Goal: Navigation & Orientation: Find specific page/section

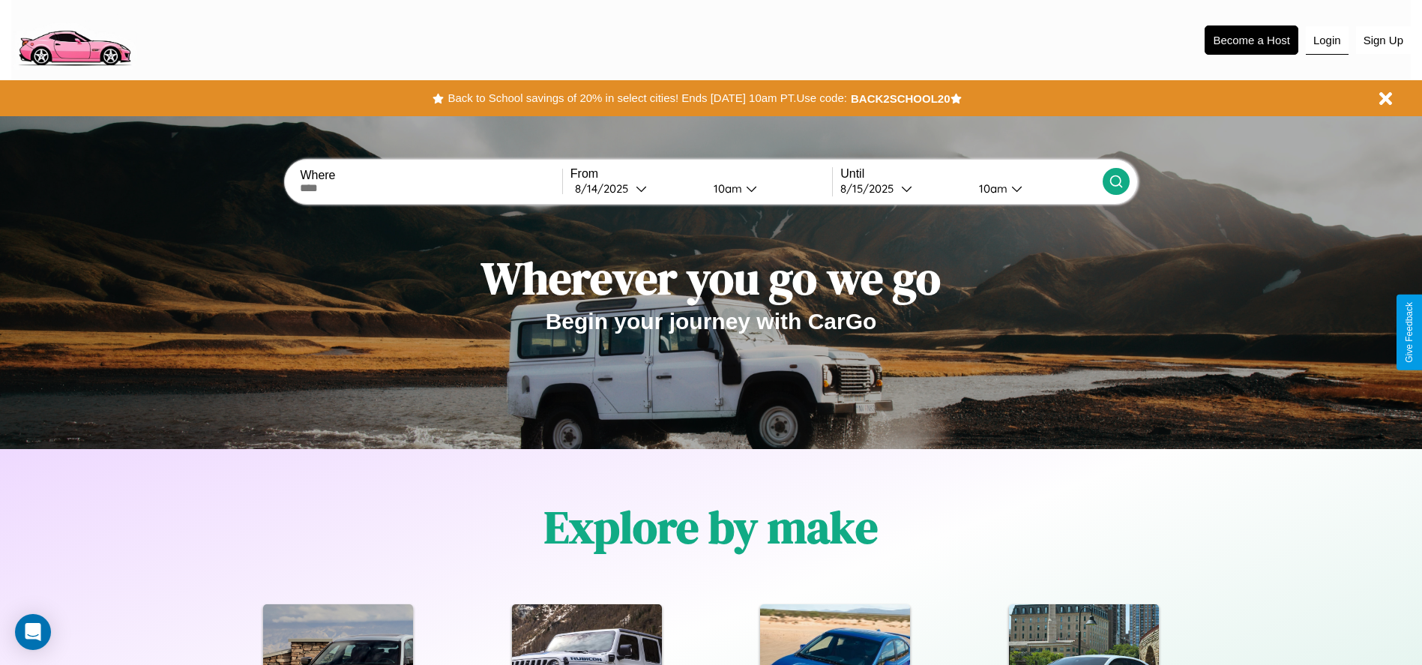
click at [1327, 40] on button "Login" at bounding box center [1327, 40] width 43 height 28
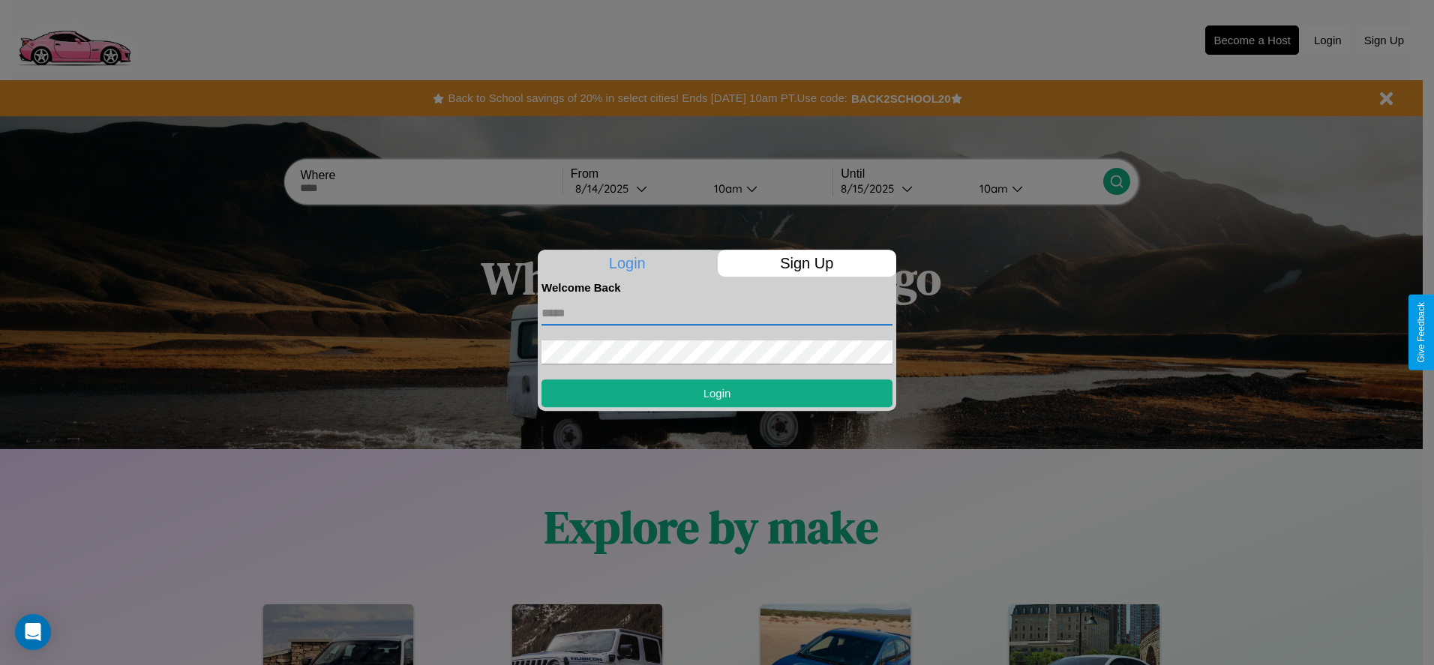
click at [717, 313] on input "text" at bounding box center [716, 313] width 351 height 24
type input "**********"
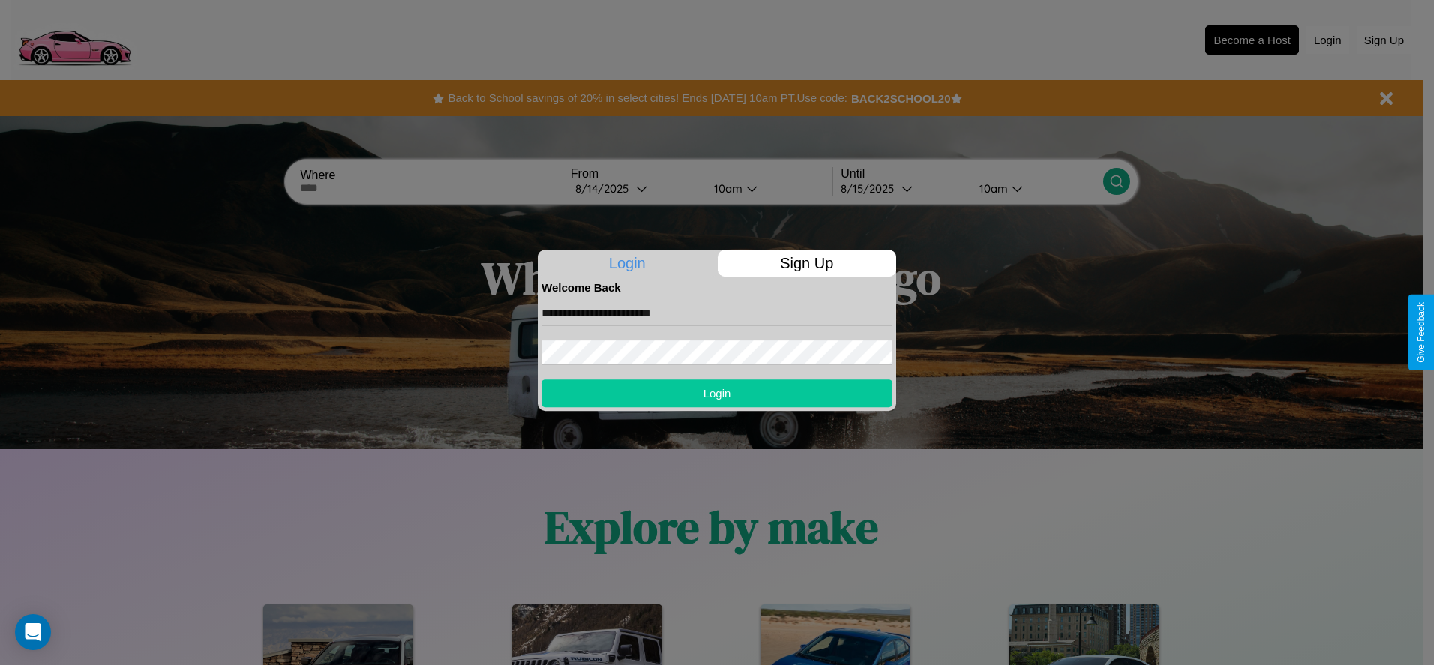
click at [717, 393] on button "Login" at bounding box center [716, 393] width 351 height 28
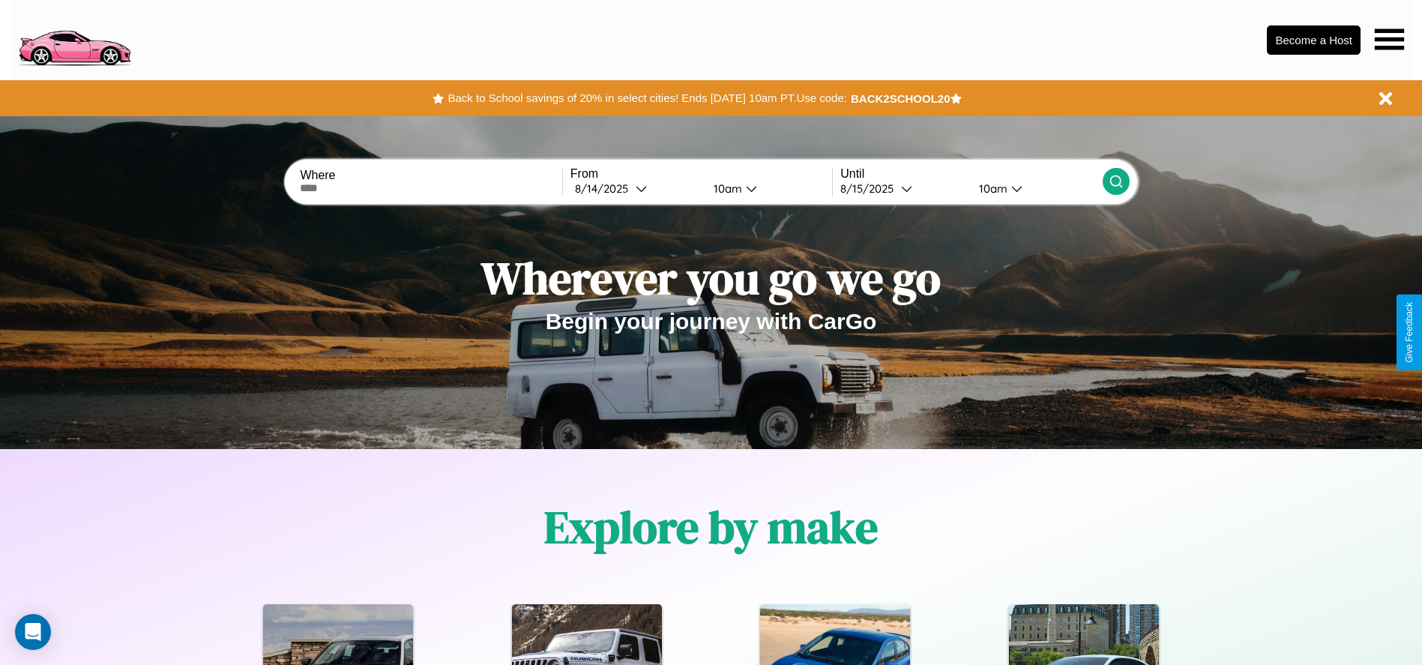
click at [1389, 39] on icon at bounding box center [1389, 38] width 29 height 21
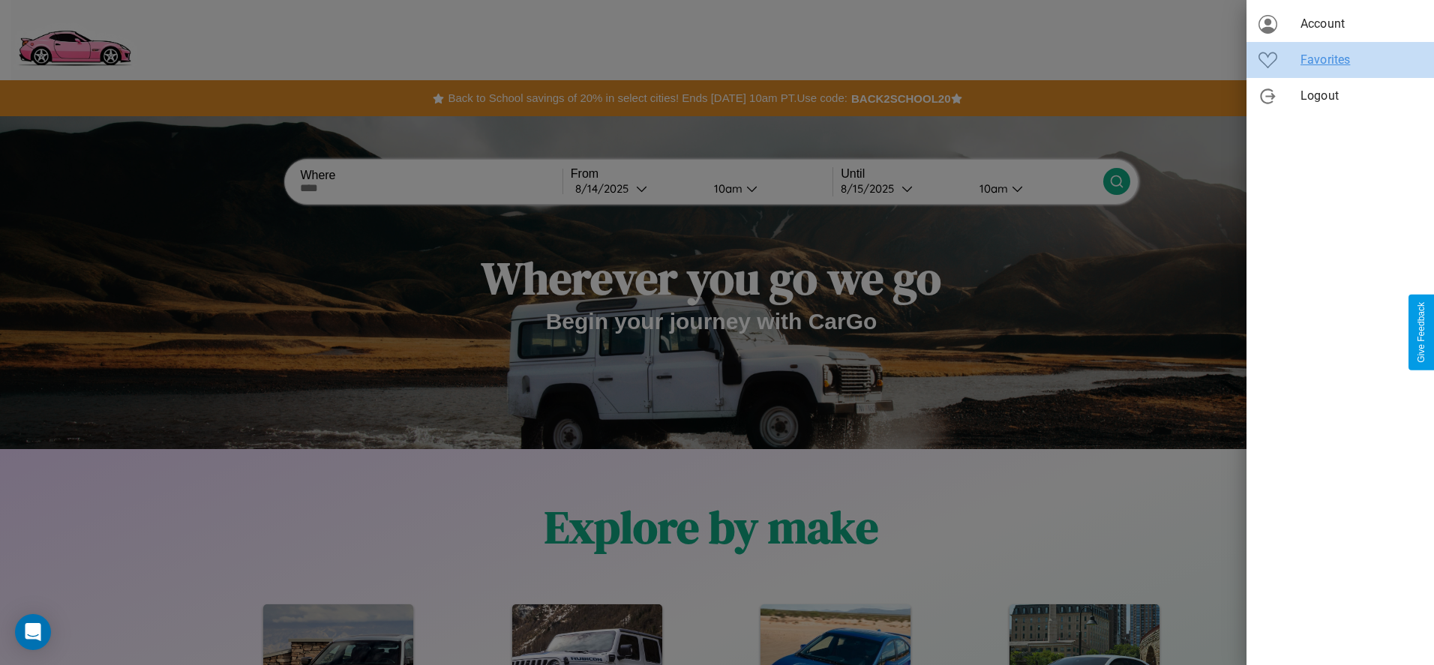
click at [1340, 60] on span "Favorites" at bounding box center [1360, 60] width 121 height 18
